Goal: Task Accomplishment & Management: Manage account settings

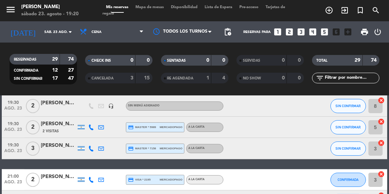
scroll to position [166, 0]
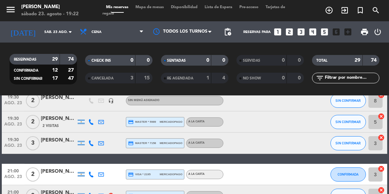
click at [289, 154] on div "19:30 ago. 23 3 [PERSON_NAME] [PERSON_NAME] credit_card master * 7158 mercadopa…" at bounding box center [194, 143] width 385 height 21
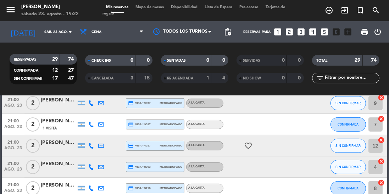
scroll to position [280, 0]
click at [250, 141] on icon "favorite_border" at bounding box center [248, 145] width 9 height 9
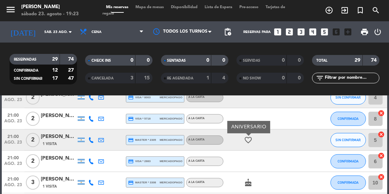
click at [250, 186] on icon "cake" at bounding box center [248, 183] width 9 height 9
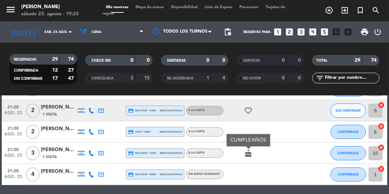
scroll to position [400, 0]
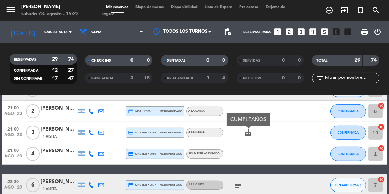
click at [239, 184] on icon "subject" at bounding box center [238, 185] width 9 height 9
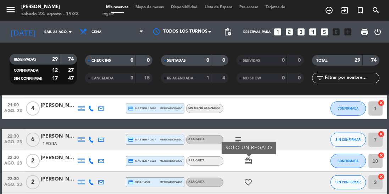
scroll to position [455, 0]
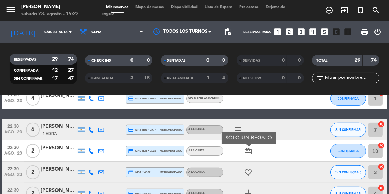
click at [251, 172] on icon "favorite_border" at bounding box center [248, 172] width 9 height 9
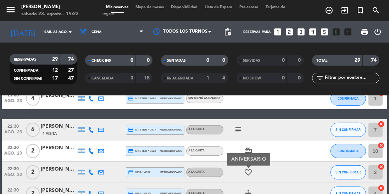
click at [251, 194] on icon "cake" at bounding box center [248, 194] width 9 height 9
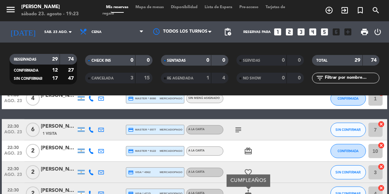
scroll to position [523, 0]
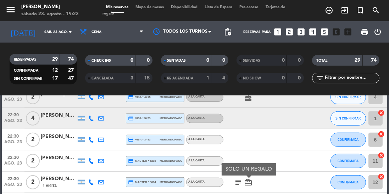
scroll to position [573, 0]
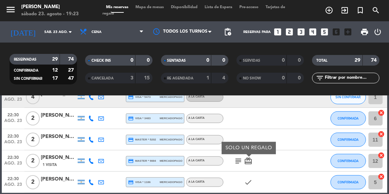
click at [250, 185] on icon "check" at bounding box center [248, 182] width 9 height 9
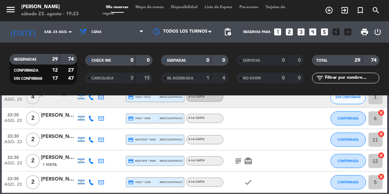
click at [237, 161] on icon "subject" at bounding box center [238, 161] width 9 height 9
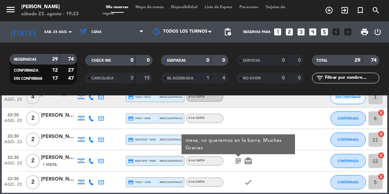
click at [303, 165] on div "22:30 ago. 23 2 [PERSON_NAME] 1 Visita credit_card master * 9884 mercadopago A …" at bounding box center [194, 160] width 385 height 21
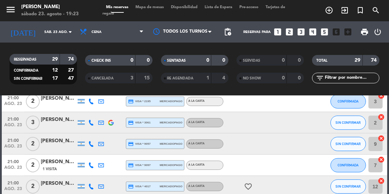
scroll to position [238, 0]
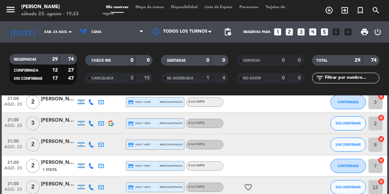
click at [248, 186] on icon "favorite_border" at bounding box center [248, 187] width 9 height 9
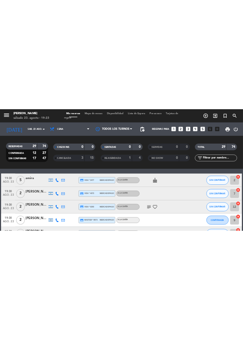
scroll to position [18, 0]
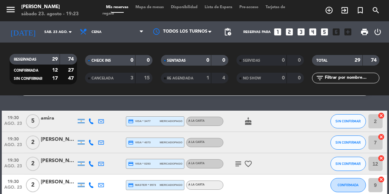
click at [236, 164] on icon "subject" at bounding box center [238, 164] width 9 height 9
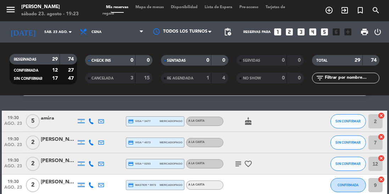
click at [247, 164] on icon "favorite_border" at bounding box center [248, 164] width 9 height 9
click at [298, 152] on div at bounding box center [292, 142] width 19 height 21
click at [248, 124] on icon "cake" at bounding box center [248, 121] width 9 height 9
click at [304, 140] on div "19:30 ago. 23 2 [PERSON_NAME] credit_card visa * 4073 mercadopago A LA CARTA SI…" at bounding box center [194, 142] width 385 height 21
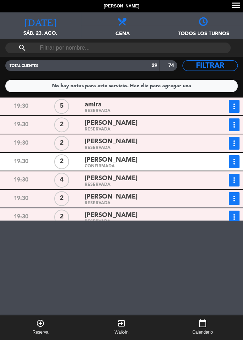
click at [196, 159] on div "[PERSON_NAME]" at bounding box center [143, 160] width 117 height 10
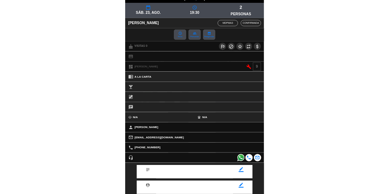
scroll to position [0, 0]
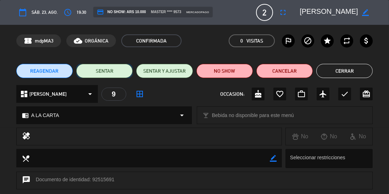
click at [108, 71] on button "SENTAR" at bounding box center [104, 71] width 56 height 14
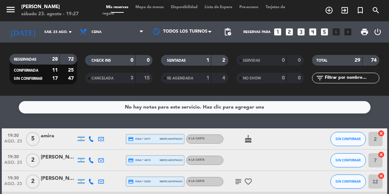
click at [277, 124] on div "No hay notas para este servicio. Haz clic para agregar una 19:30 ago. 23 5 amir…" at bounding box center [194, 145] width 389 height 98
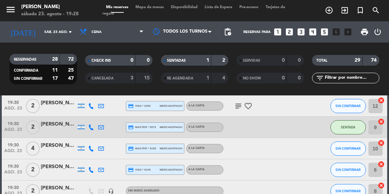
scroll to position [77, 0]
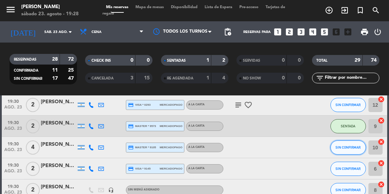
click at [350, 147] on span "SIN CONFIRMAR" at bounding box center [348, 148] width 25 height 4
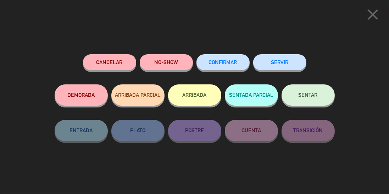
click at [325, 97] on button "SENTAR" at bounding box center [308, 94] width 53 height 21
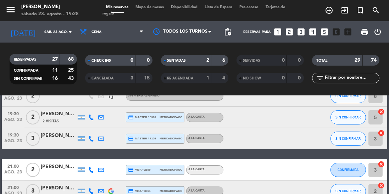
scroll to position [175, 0]
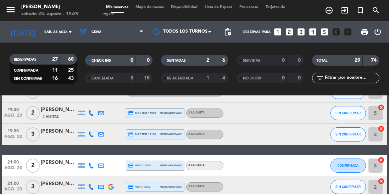
click at [44, 159] on div "[PERSON_NAME]" at bounding box center [58, 163] width 35 height 8
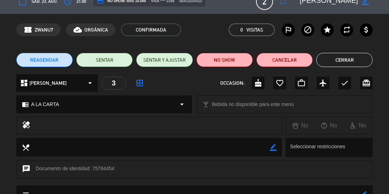
scroll to position [0, 0]
